Goal: Task Accomplishment & Management: Complete application form

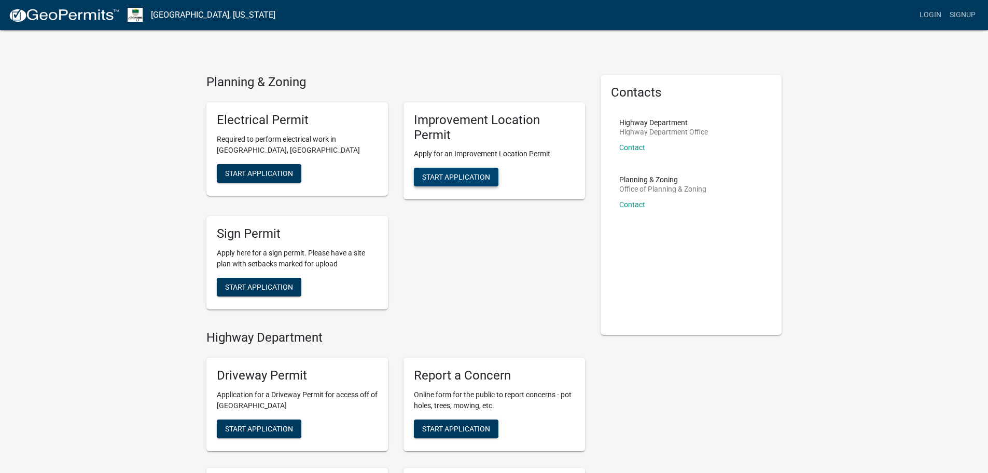
click at [442, 173] on span "Start Application" at bounding box center [456, 177] width 68 height 8
click at [52, 13] on img at bounding box center [63, 16] width 111 height 16
